Goal: Information Seeking & Learning: Check status

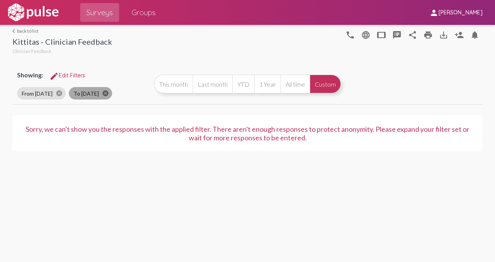
click at [109, 95] on mat-icon "cancel" at bounding box center [105, 93] width 7 height 7
click at [60, 95] on mat-icon "cancel" at bounding box center [59, 93] width 7 height 7
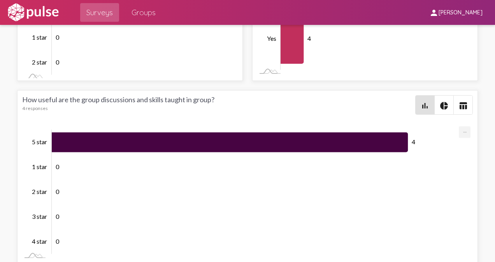
scroll to position [2265, 0]
